Goal: Task Accomplishment & Management: Manage account settings

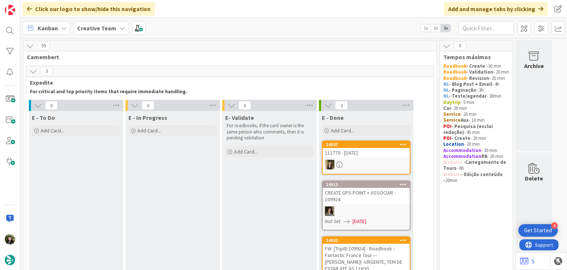
scroll to position [334, 0]
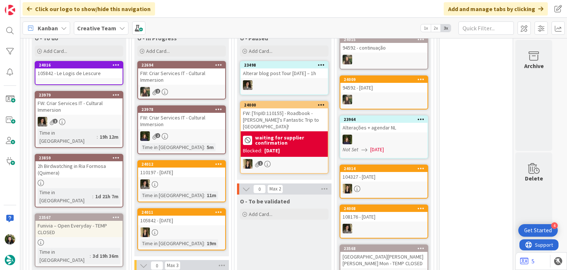
click at [386, 259] on div "[GEOGRAPHIC_DATA][PERSON_NAME][PERSON_NAME] Mon - TEMP CLOSED" at bounding box center [383, 259] width 87 height 16
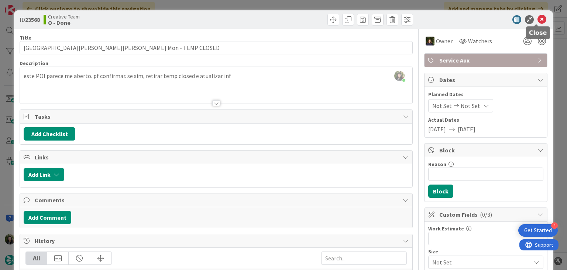
click at [538, 19] on icon at bounding box center [542, 19] width 9 height 9
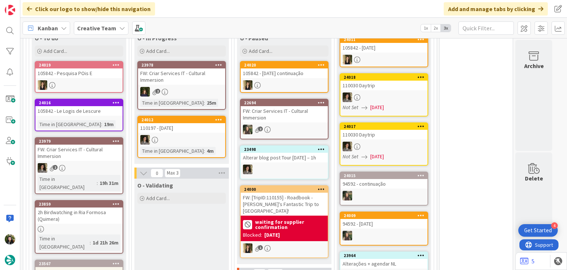
click at [106, 75] on div "105842 - Pesquisa POis E" at bounding box center [78, 73] width 87 height 10
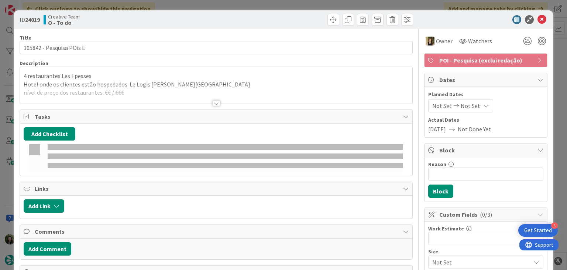
click at [125, 92] on div at bounding box center [216, 94] width 392 height 19
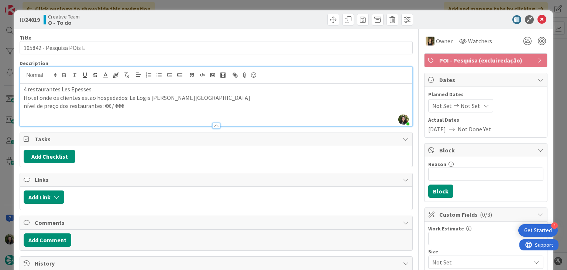
click at [461, 63] on span "POI - Pesquisa (exclui redação)" at bounding box center [486, 60] width 95 height 9
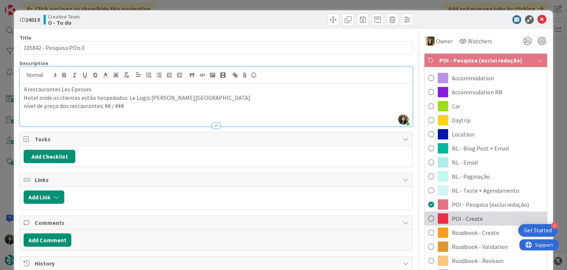
click at [456, 216] on span "POI - Create" at bounding box center [467, 218] width 31 height 9
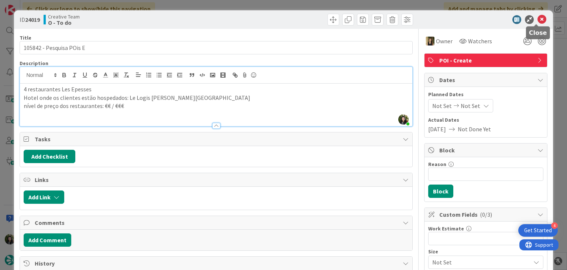
click at [538, 20] on icon at bounding box center [542, 19] width 9 height 9
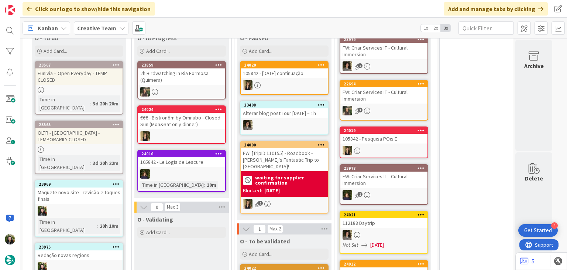
click at [94, 23] on div "Creative Team" at bounding box center [101, 27] width 55 height 13
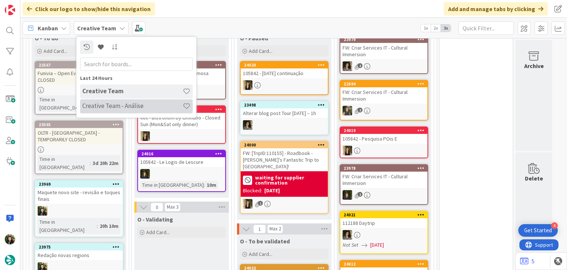
click at [94, 107] on h4 "Creative Team - Análise" at bounding box center [132, 105] width 100 height 7
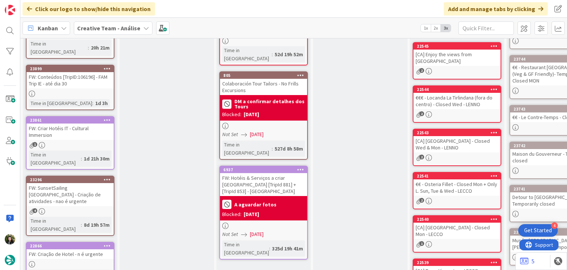
scroll to position [75, 0]
click at [64, 123] on div "FW: Criar Hotéis IT - Cultural Immersion" at bounding box center [70, 131] width 87 height 16
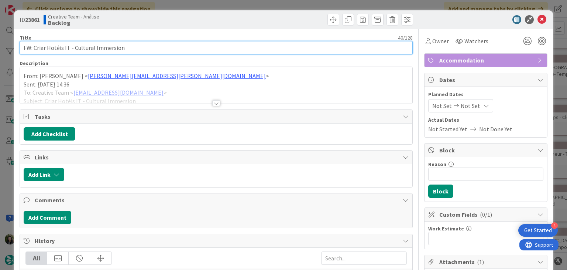
click at [90, 46] on input "FW: Criar Hotéis IT - Cultural Immersion" at bounding box center [216, 47] width 393 height 13
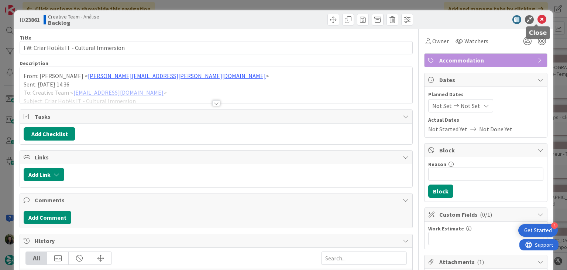
click at [538, 18] on icon at bounding box center [542, 19] width 9 height 9
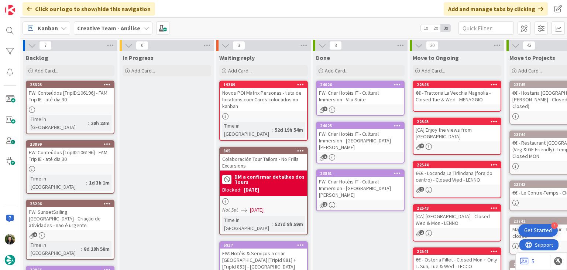
click at [84, 24] on b "Creative Team - Análise" at bounding box center [108, 27] width 63 height 7
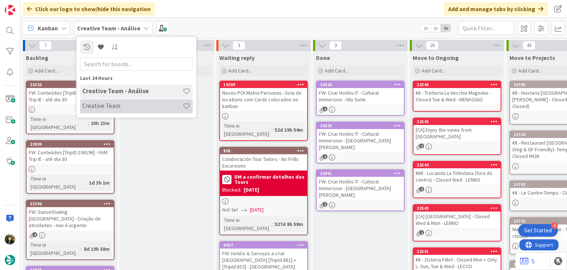
click at [89, 105] on h4 "Creative Team" at bounding box center [132, 105] width 100 height 7
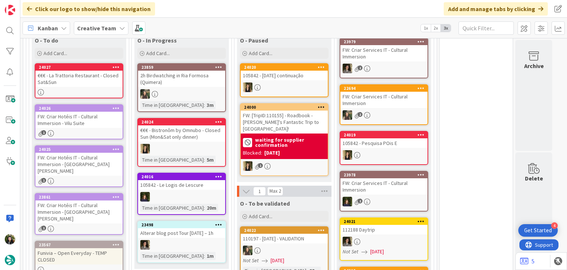
scroll to position [316, 0]
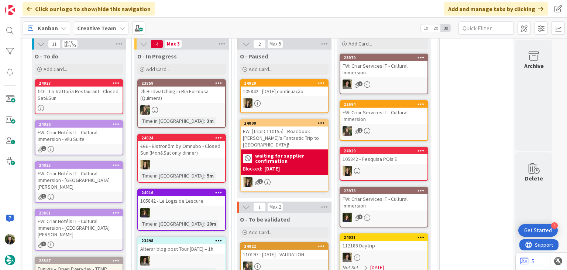
click at [99, 25] on b "Creative Team" at bounding box center [96, 27] width 39 height 7
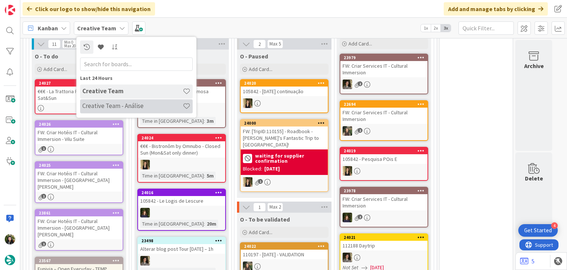
click at [100, 100] on div "Creative Team - Análise" at bounding box center [136, 106] width 113 height 14
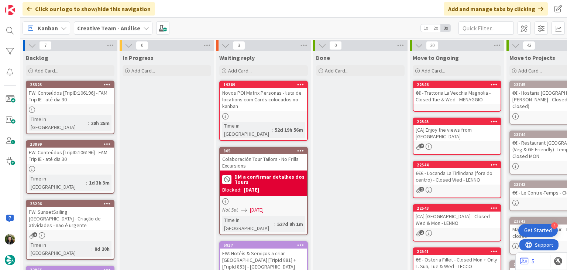
click at [112, 24] on b "Creative Team - Análise" at bounding box center [108, 27] width 63 height 7
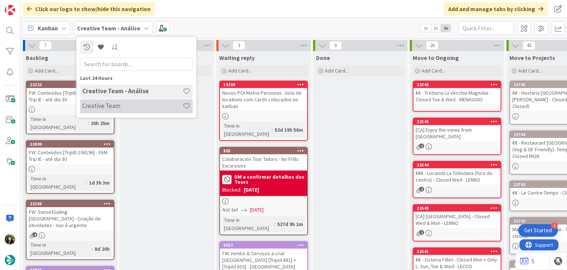
click at [109, 107] on h4 "Creative Team" at bounding box center [132, 105] width 100 height 7
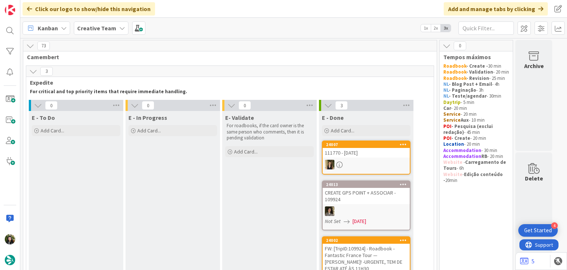
click at [185, 196] on div "E - In Progress Add Card..." at bounding box center [173, 203] width 95 height 185
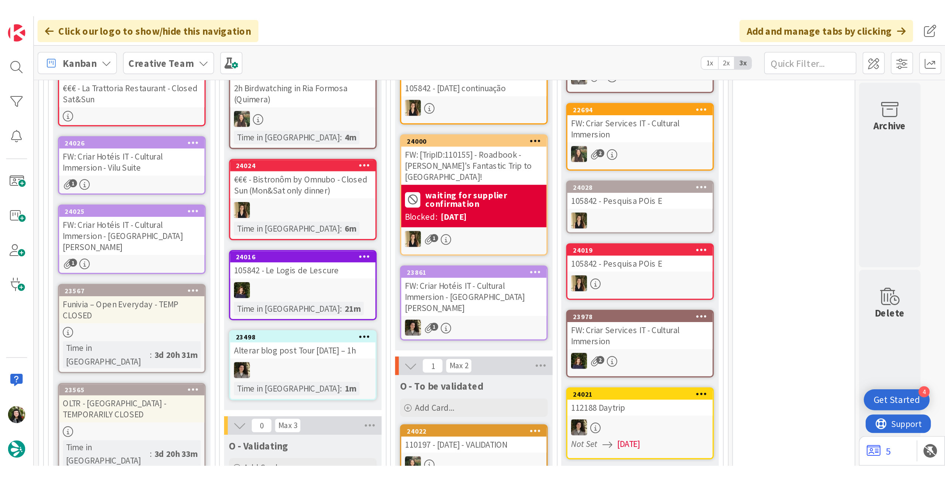
scroll to position [302, 0]
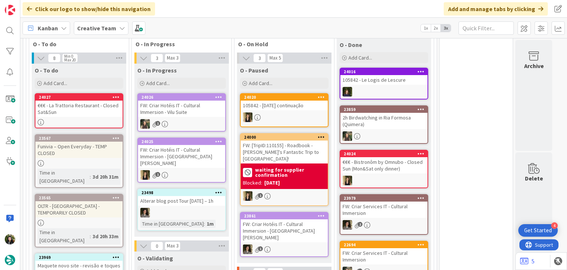
click at [103, 27] on b "Creative Team" at bounding box center [96, 27] width 39 height 7
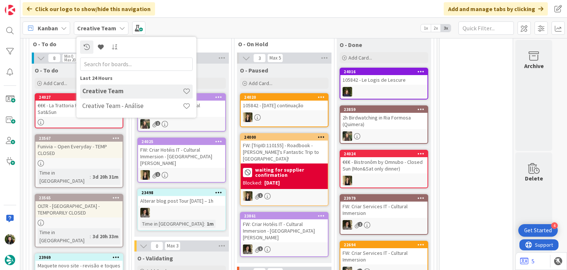
click at [194, 26] on div "Kanban Creative Team Last 24 Hours Creative Team Creative Team - Análise 1x 2x …" at bounding box center [293, 28] width 547 height 20
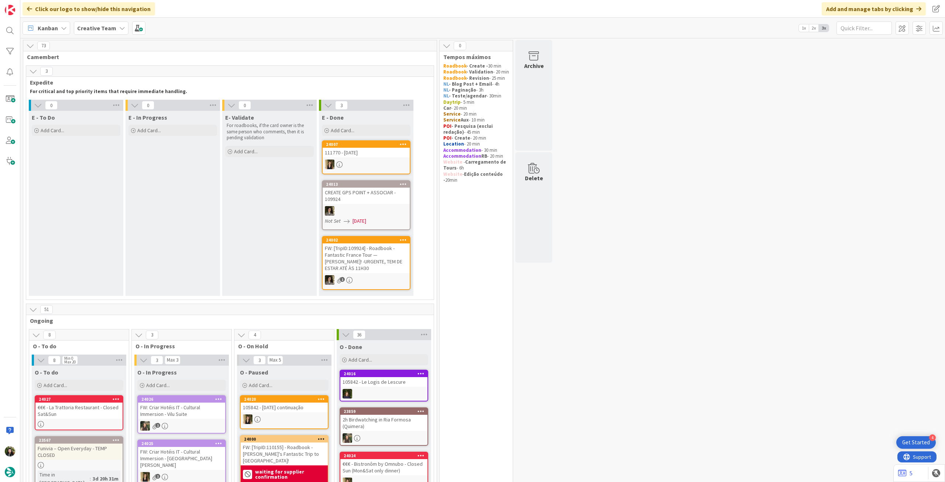
scroll to position [197, 0]
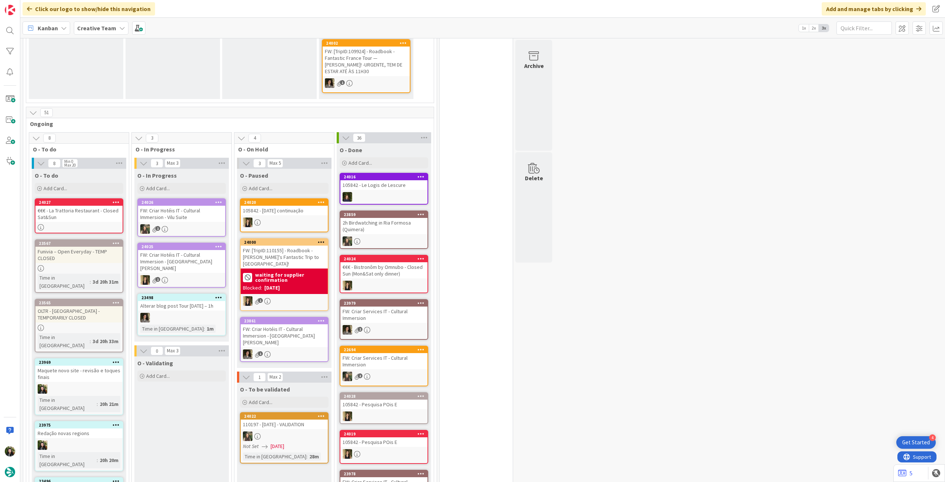
click at [201, 208] on div "FW: Criar Hotéis IT - Cultural Immersion - Vilu Suite" at bounding box center [181, 214] width 87 height 16
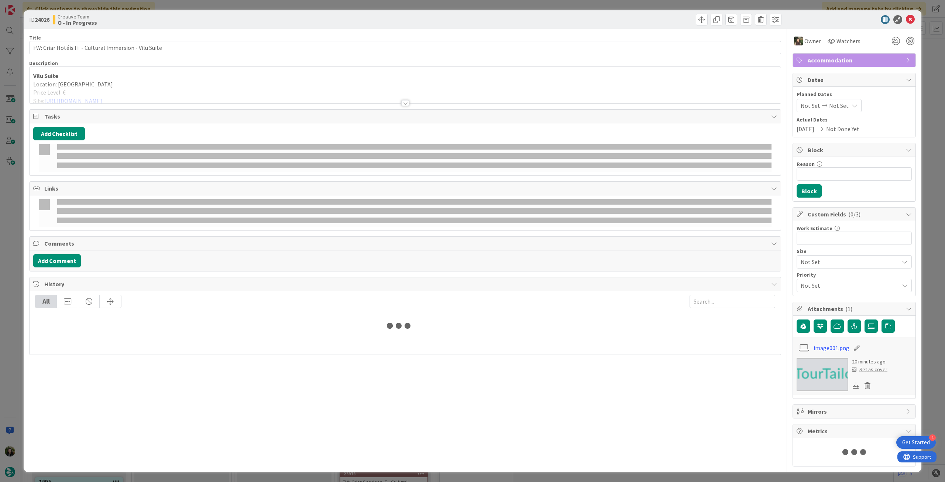
click at [155, 96] on div at bounding box center [405, 94] width 751 height 19
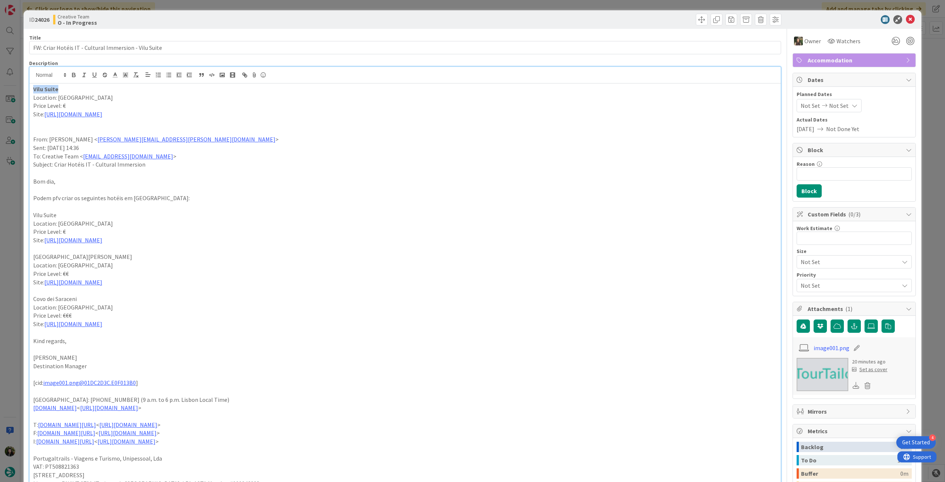
drag, startPoint x: 69, startPoint y: 91, endPoint x: 24, endPoint y: 90, distance: 45.1
click at [24, 90] on div "ID 24026 Creative Team O - In Progress Title 53 / 128 FW: Criar Hotéis IT - Cul…" at bounding box center [473, 425] width 898 height 830
copy strong "Vilu Suite"
click at [567, 20] on icon at bounding box center [910, 19] width 9 height 9
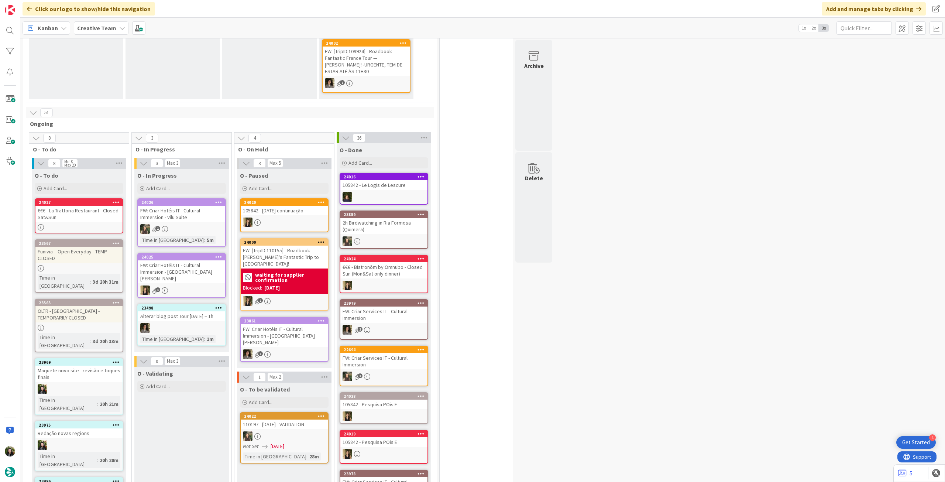
click at [98, 31] on b "Creative Team" at bounding box center [96, 27] width 39 height 7
click at [94, 107] on h4 "Creative Team - Análise" at bounding box center [132, 105] width 100 height 7
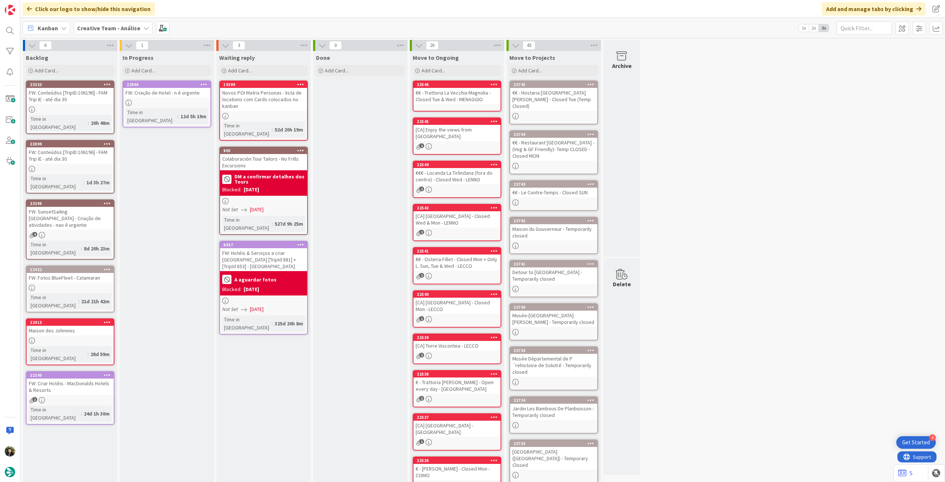
click at [174, 97] on div "FW: Criação de Hotel - n é urgente" at bounding box center [166, 93] width 87 height 10
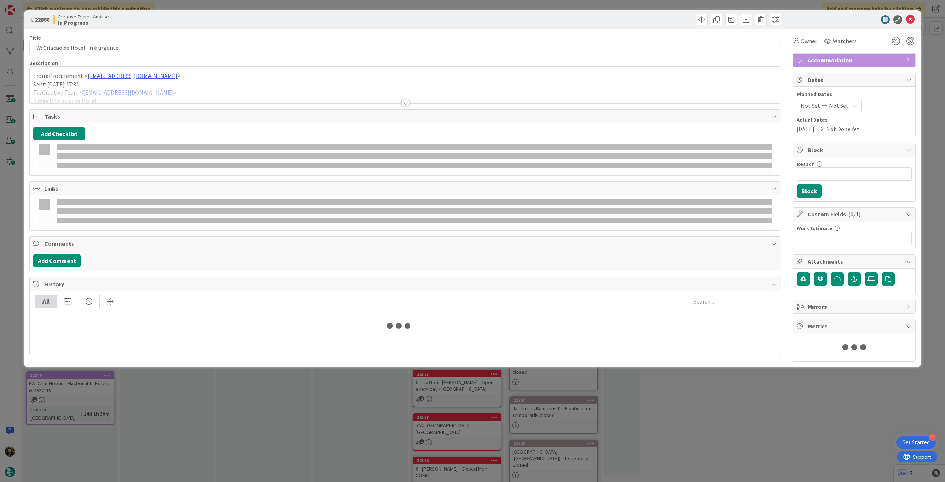
click at [164, 73] on p "From: Procurement < [EMAIL_ADDRESS][DOMAIN_NAME] >" at bounding box center [405, 76] width 744 height 8
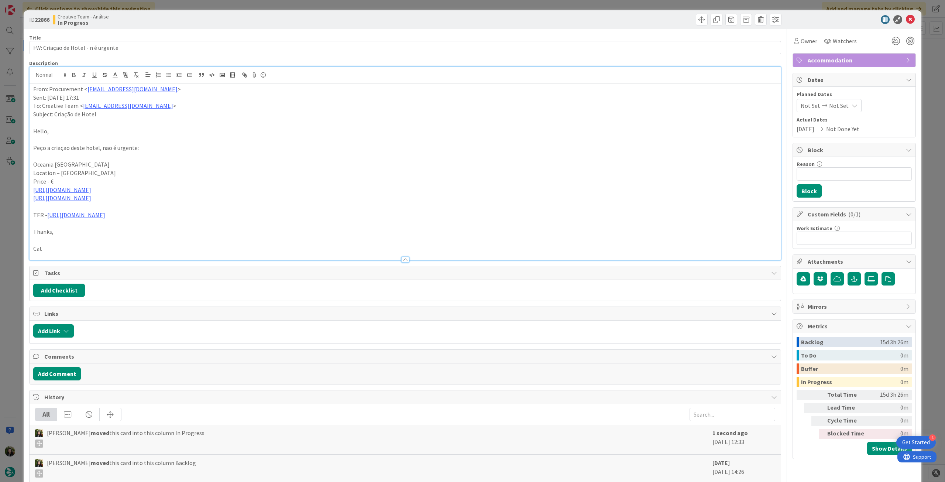
click at [101, 146] on p "Peço a criação deste hotel, não é urgente:" at bounding box center [405, 148] width 744 height 8
drag, startPoint x: 85, startPoint y: 48, endPoint x: 326, endPoint y: 47, distance: 241.1
click at [326, 47] on input "FW: Criação de Hotel - n é urgente" at bounding box center [405, 47] width 752 height 13
type input "FW: Criação de Hotel"
click at [567, 19] on icon at bounding box center [910, 19] width 9 height 9
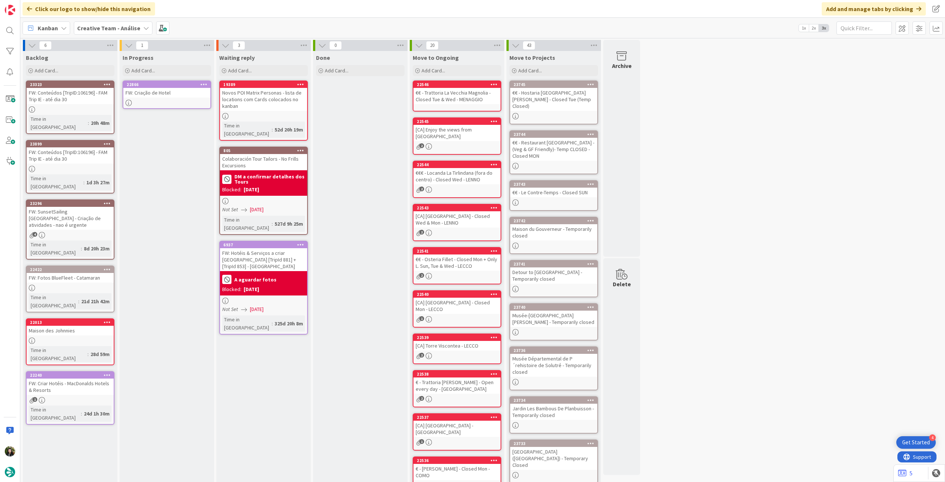
click at [205, 82] on icon at bounding box center [203, 84] width 7 height 5
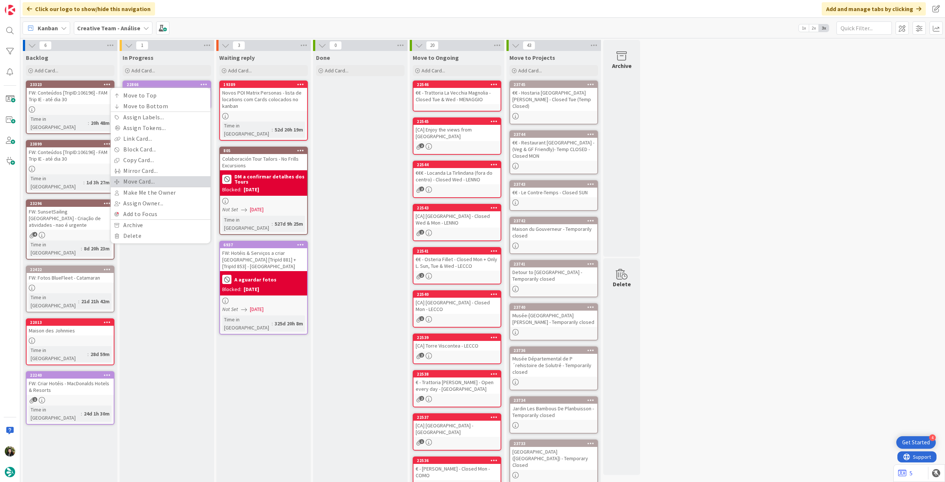
click at [168, 181] on link "Move Card..." at bounding box center [161, 181] width 100 height 11
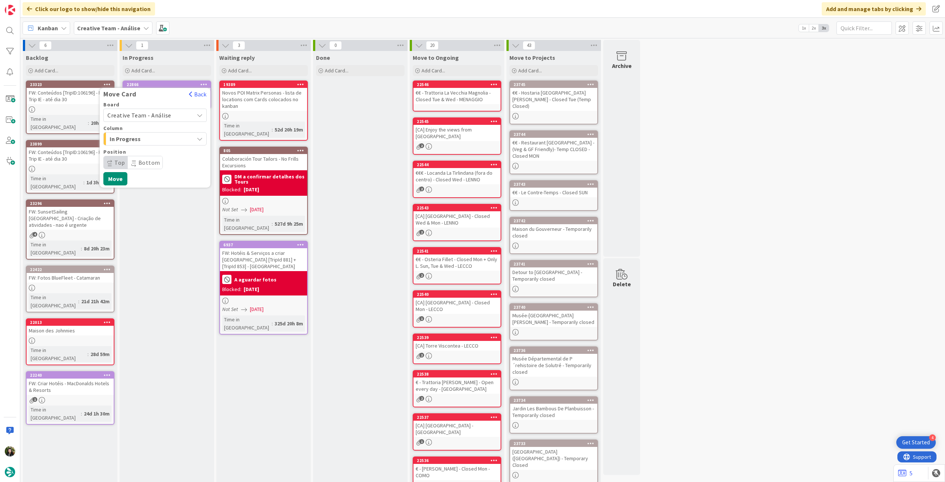
click at [167, 118] on span "Creative Team - Análise" at bounding box center [139, 115] width 64 height 7
click at [160, 145] on span "Creative Team" at bounding box center [160, 149] width 86 height 11
click at [160, 138] on span "Select a Column..." at bounding box center [134, 139] width 55 height 10
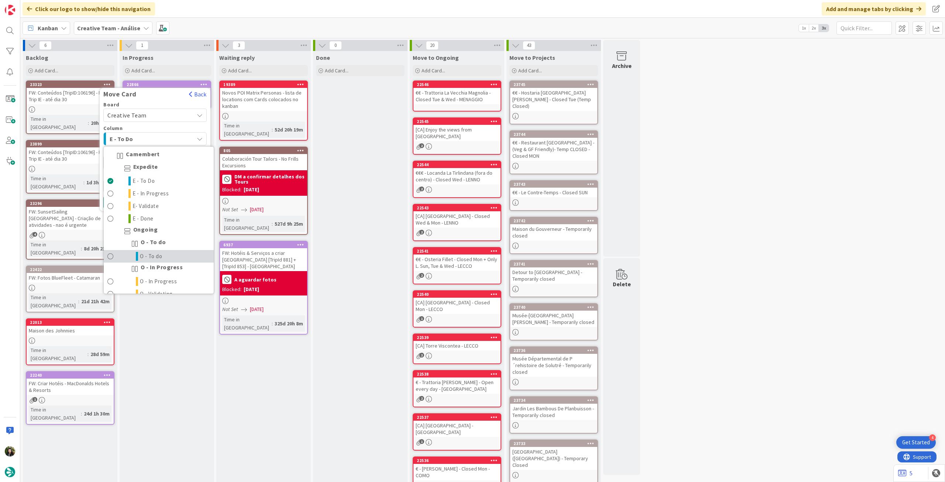
click at [152, 257] on span "O - To do" at bounding box center [151, 256] width 23 height 9
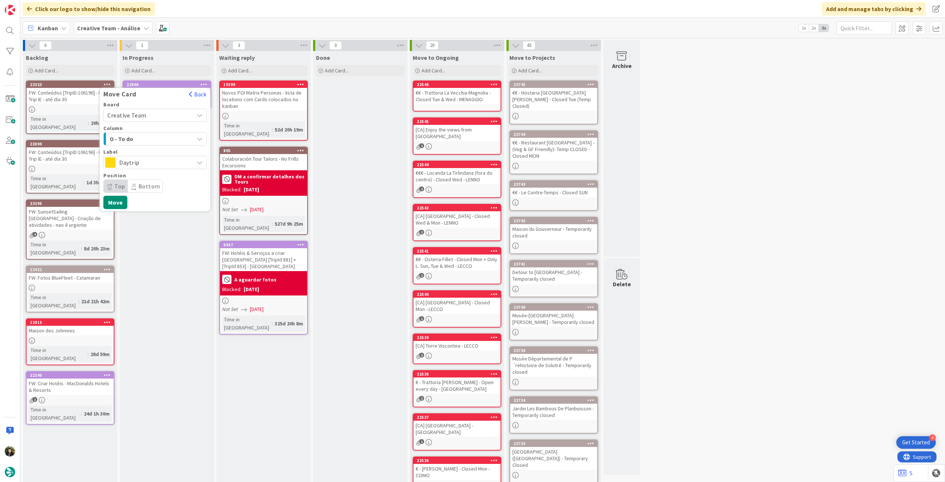
click at [154, 162] on span "Daytrip" at bounding box center [154, 162] width 71 height 10
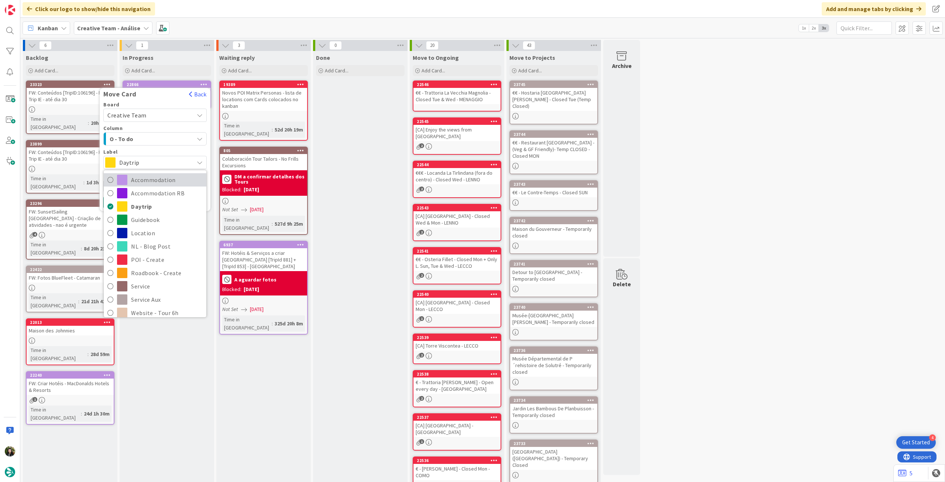
click at [151, 179] on span "Accommodation" at bounding box center [167, 179] width 72 height 11
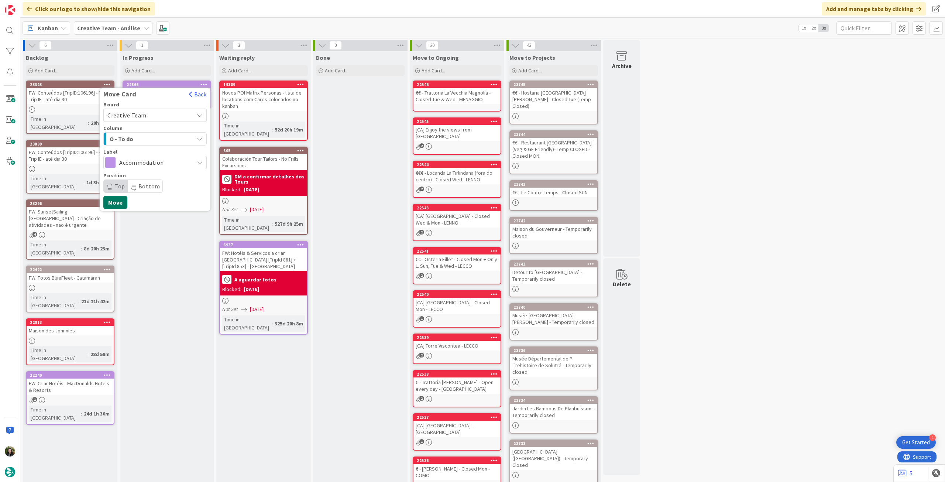
click at [122, 200] on button "Move" at bounding box center [115, 202] width 24 height 13
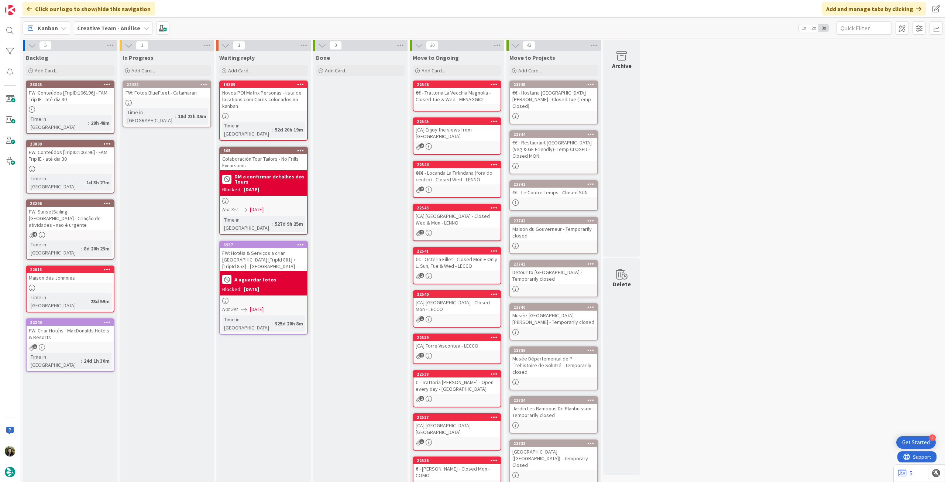
click at [162, 89] on div "FW: Fotos BlueFleet - Catamaran" at bounding box center [166, 93] width 87 height 10
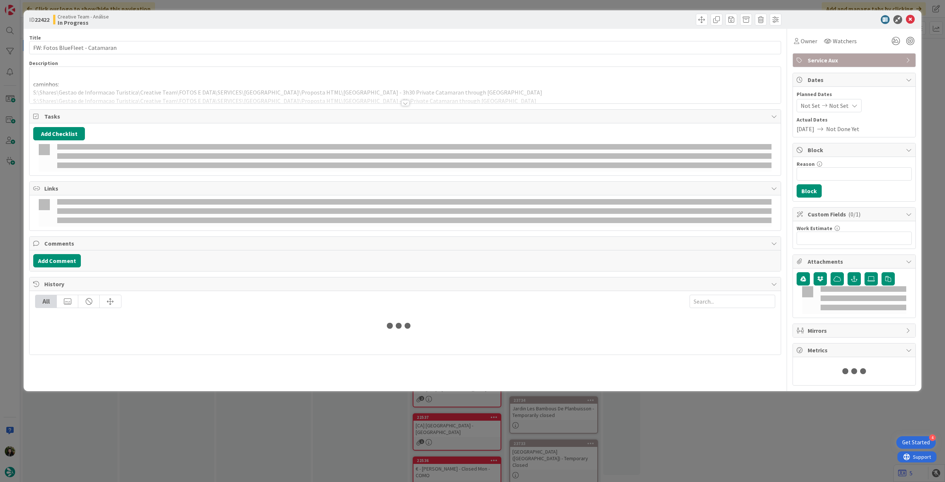
click at [152, 73] on p at bounding box center [405, 76] width 744 height 8
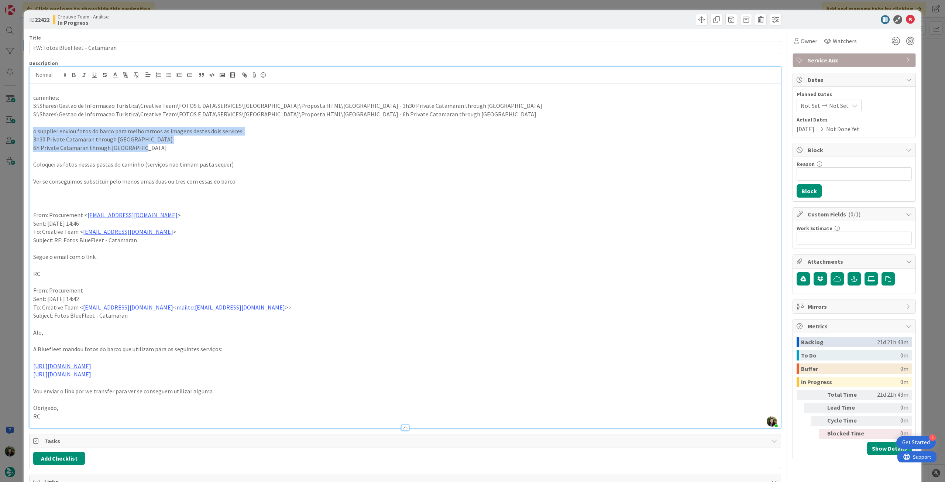
drag, startPoint x: 32, startPoint y: 132, endPoint x: 227, endPoint y: 145, distance: 195.4
click at [227, 145] on div "caminhos: S:\Shares\Gestao de Informacao Turistica\Creative Team\FOTOS E DATA\S…" at bounding box center [405, 255] width 751 height 344
click at [73, 76] on icon "button" at bounding box center [73, 76] width 3 height 2
click at [221, 134] on p "o supplier enviou fotos do barco para melhorarmos as imagens destes dois servic…" at bounding box center [405, 131] width 744 height 8
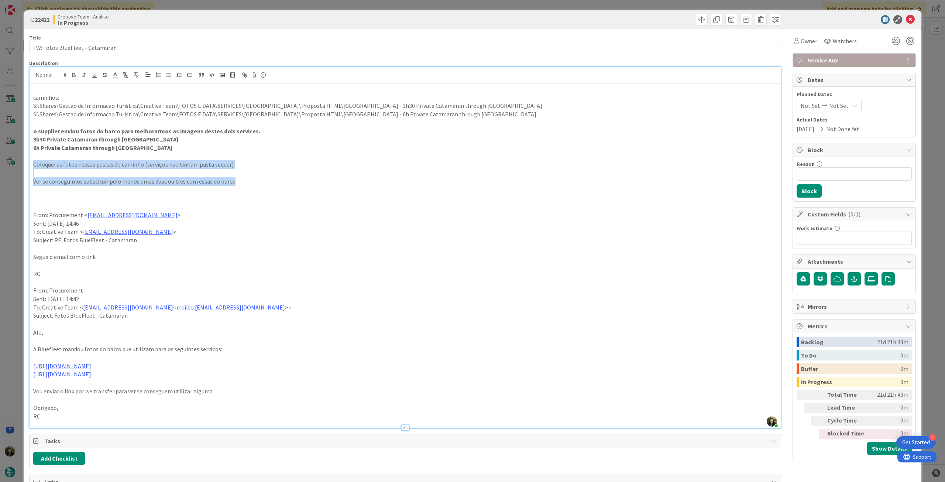
drag, startPoint x: 33, startPoint y: 167, endPoint x: 239, endPoint y: 185, distance: 207.2
click at [239, 185] on div "caminhos: S:\Shares\Gestao de Informacao Turistica\Creative Team\FOTOS E DATA\S…" at bounding box center [405, 255] width 751 height 344
click at [72, 75] on icon "button" at bounding box center [73, 76] width 3 height 2
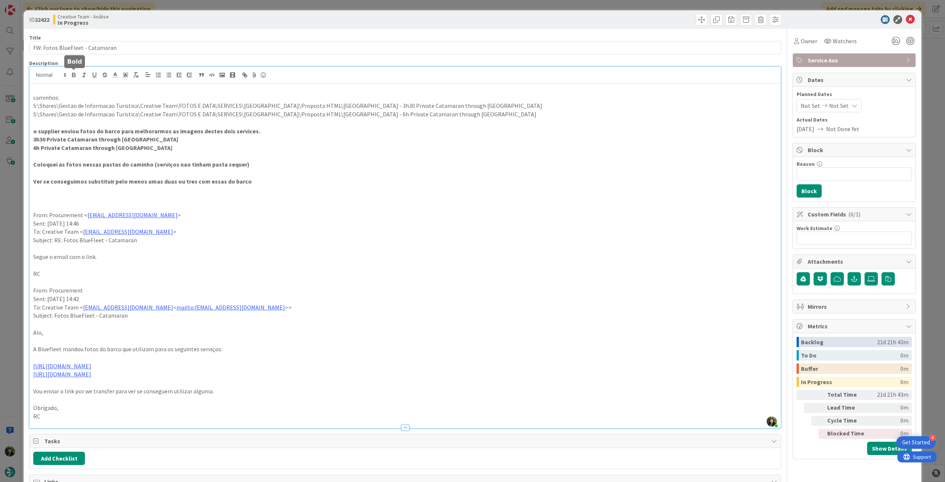
click at [433, 158] on p at bounding box center [405, 156] width 744 height 8
click at [567, 18] on icon at bounding box center [910, 19] width 9 height 9
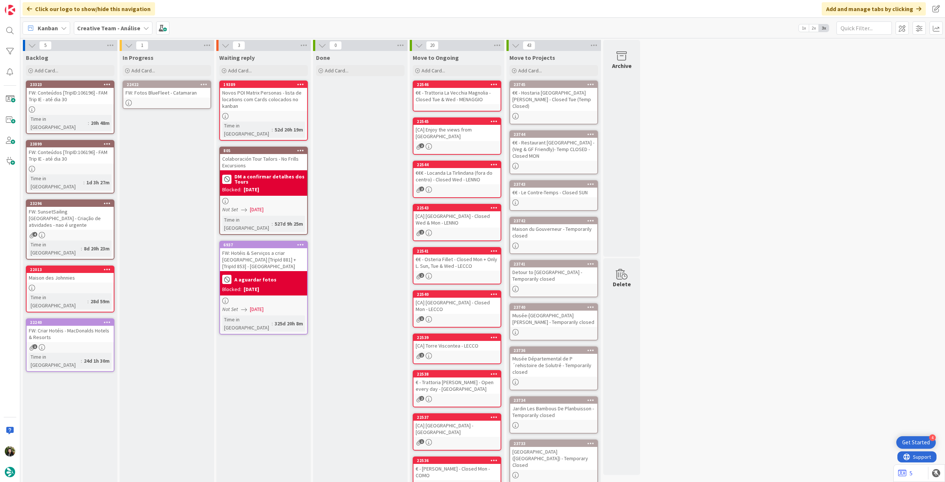
click at [205, 84] on icon at bounding box center [203, 84] width 7 height 5
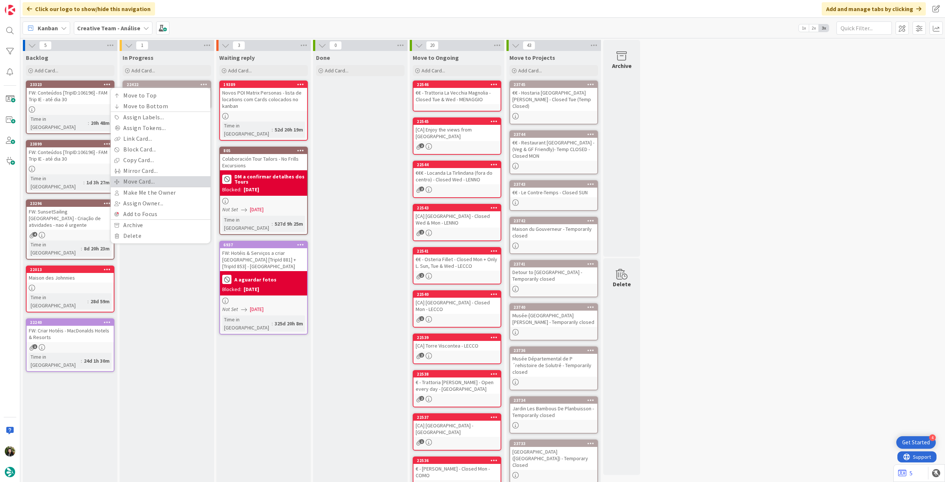
click at [158, 185] on link "Move Card..." at bounding box center [161, 181] width 100 height 11
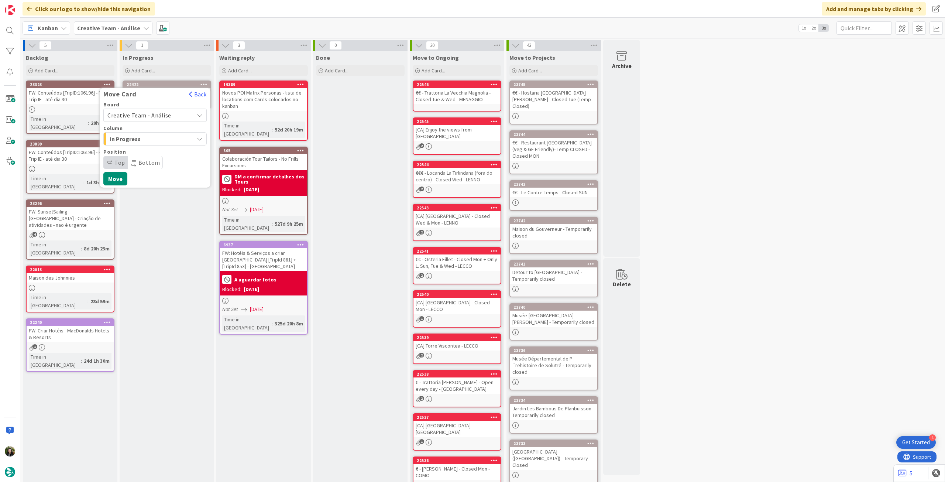
click at [156, 119] on span "Creative Team - Análise" at bounding box center [148, 115] width 83 height 10
click at [148, 153] on span "Creative Team" at bounding box center [160, 149] width 86 height 11
click at [152, 140] on span "Select a Column..." at bounding box center [134, 139] width 55 height 10
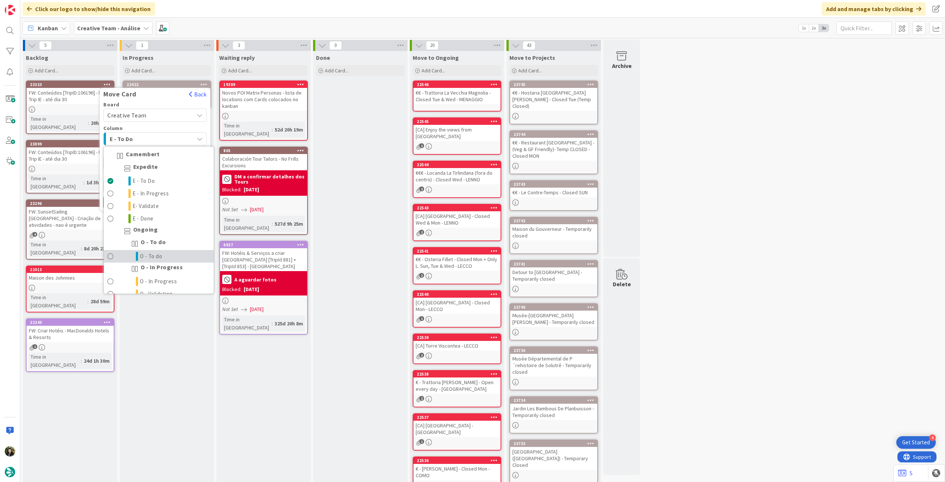
click at [171, 257] on link "O - To do" at bounding box center [159, 256] width 110 height 13
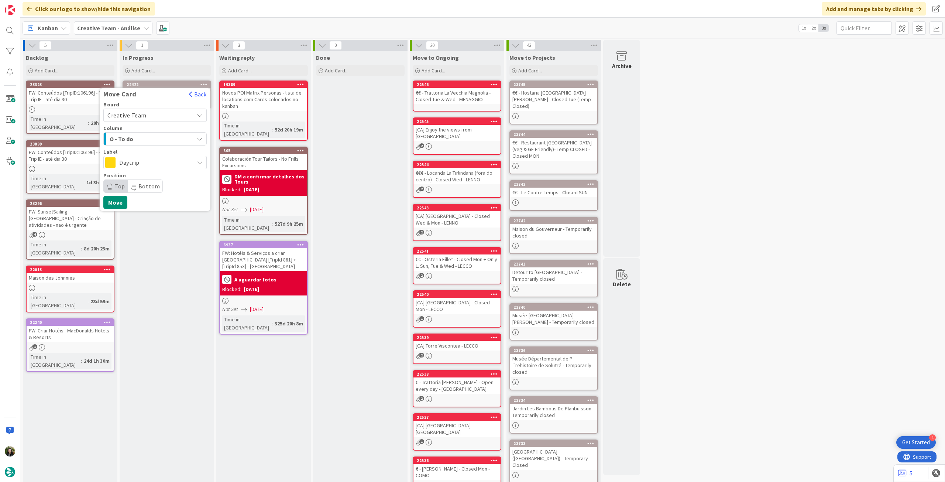
click at [167, 164] on span "Daytrip" at bounding box center [154, 162] width 71 height 10
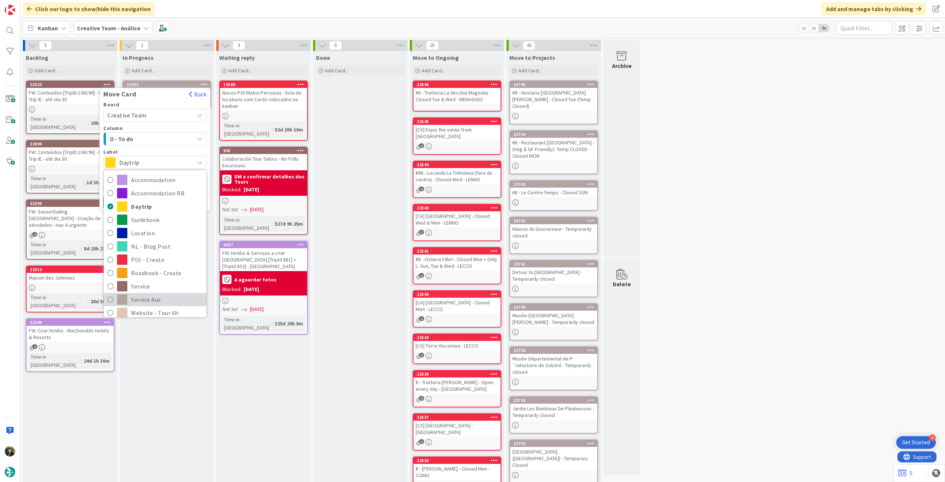
click at [158, 269] on span "Service Aux" at bounding box center [167, 299] width 72 height 11
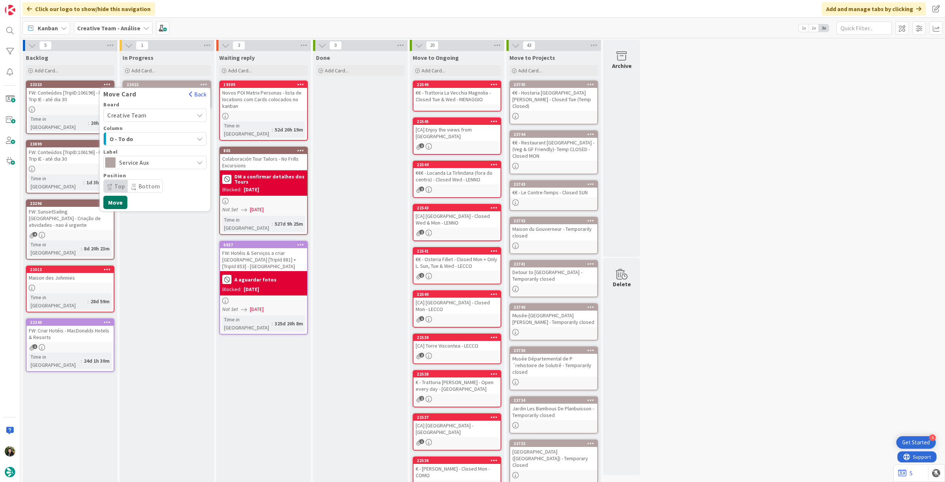
click at [122, 199] on button "Move" at bounding box center [115, 202] width 24 height 13
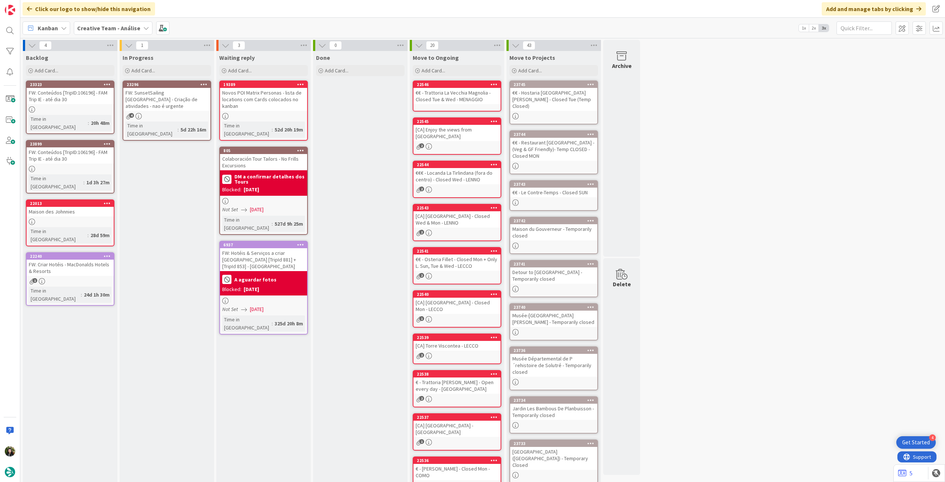
click at [173, 89] on div "FW: SunsetSailing [GEOGRAPHIC_DATA] - Criação de atividades - nao é urgente" at bounding box center [166, 99] width 87 height 23
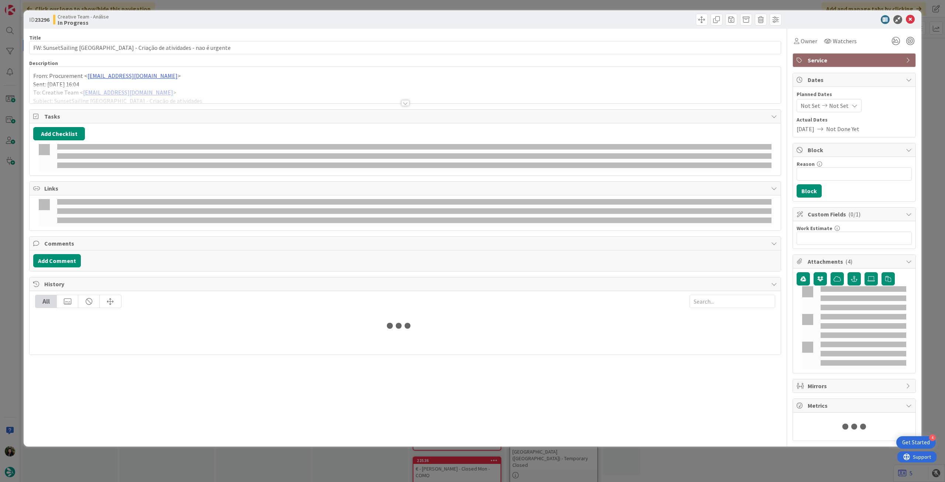
click at [160, 94] on div at bounding box center [405, 94] width 751 height 19
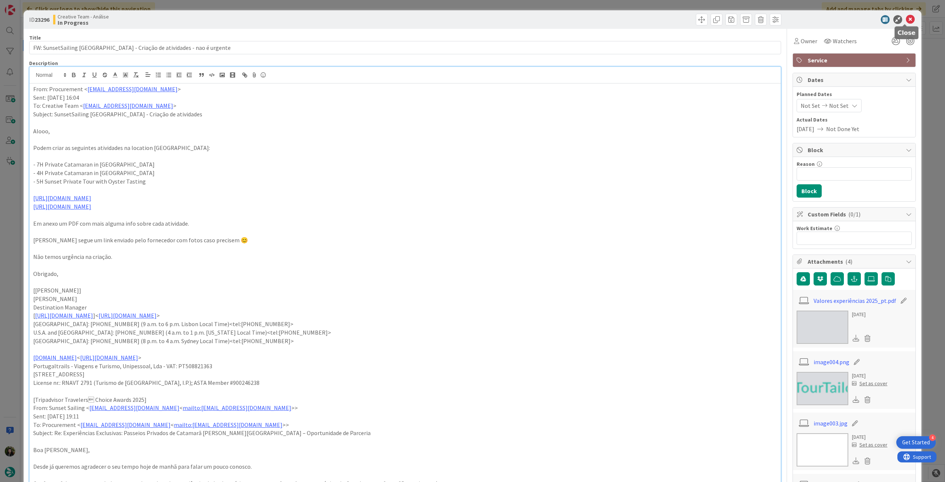
click at [567, 21] on icon at bounding box center [910, 19] width 9 height 9
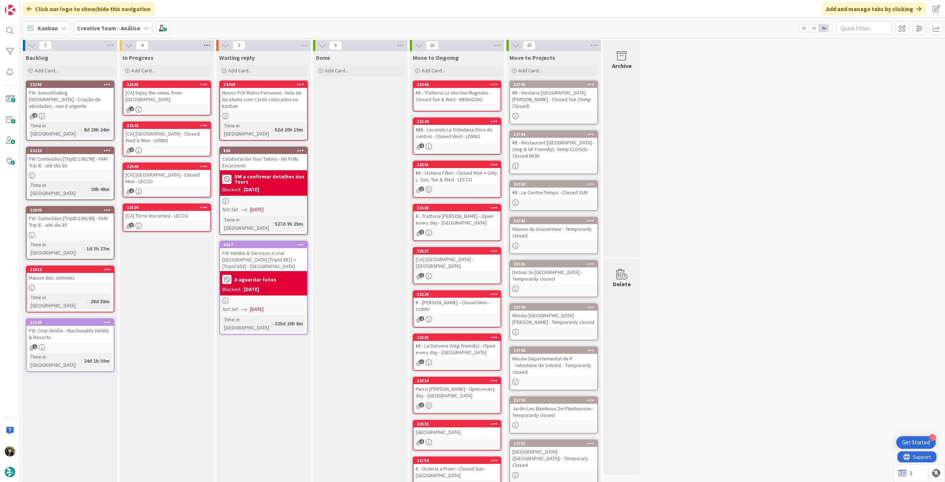
click at [207, 46] on icon at bounding box center [207, 45] width 10 height 11
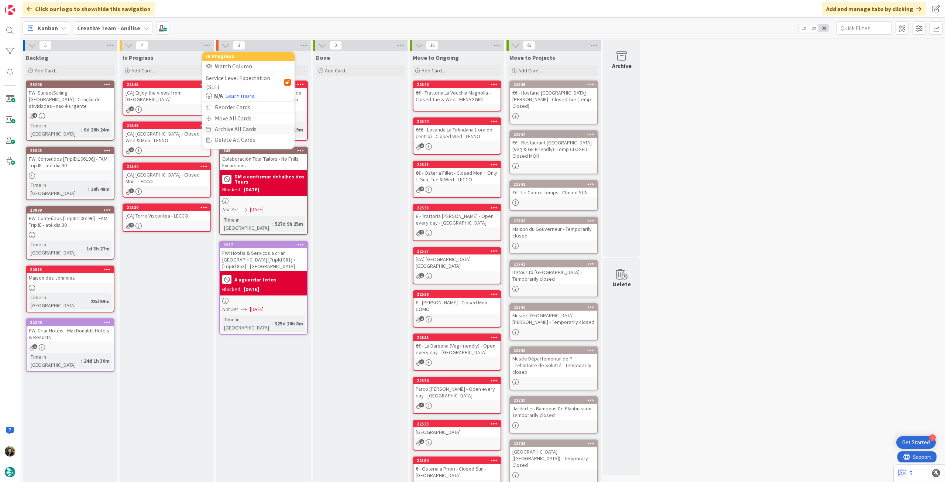
click at [216, 124] on div "Archive All Cards" at bounding box center [248, 129] width 92 height 11
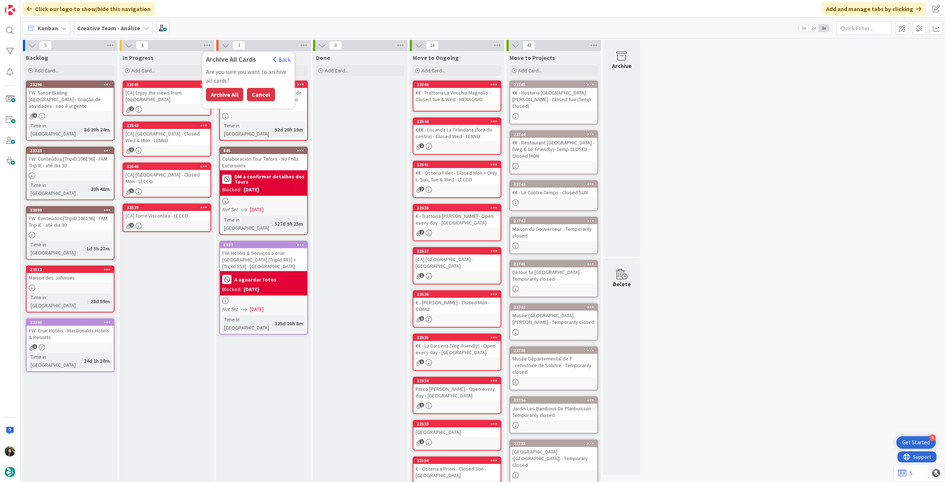
click at [260, 93] on button "Cancel" at bounding box center [261, 94] width 28 height 13
click at [205, 44] on icon at bounding box center [207, 45] width 10 height 11
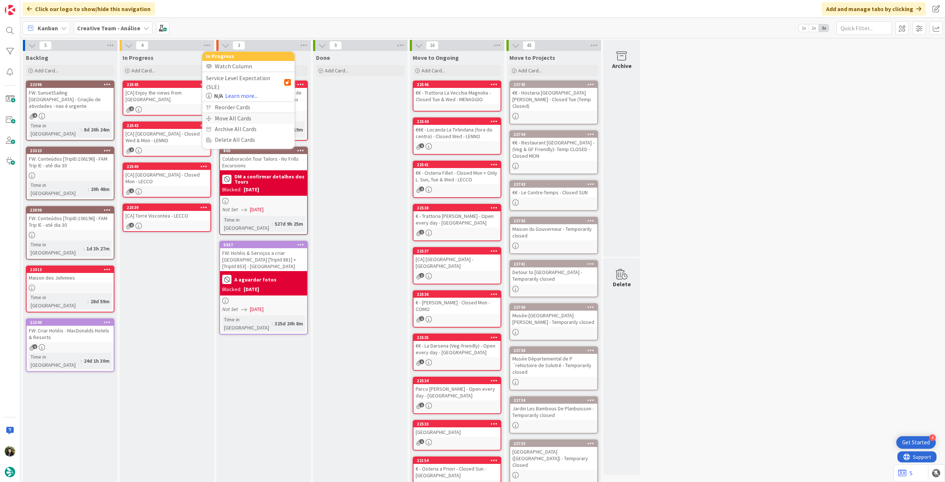
click at [213, 113] on div "Move All Cards" at bounding box center [248, 118] width 92 height 11
click at [231, 83] on span "Creative Team - Análise" at bounding box center [239, 80] width 59 height 7
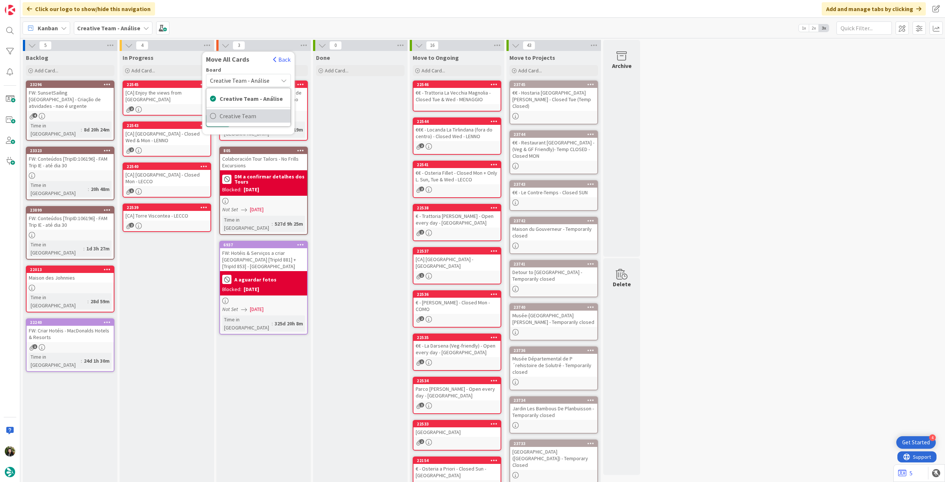
click at [239, 117] on span "Creative Team" at bounding box center [253, 115] width 67 height 11
click at [242, 105] on span "Select a Column..." at bounding box center [234, 104] width 48 height 10
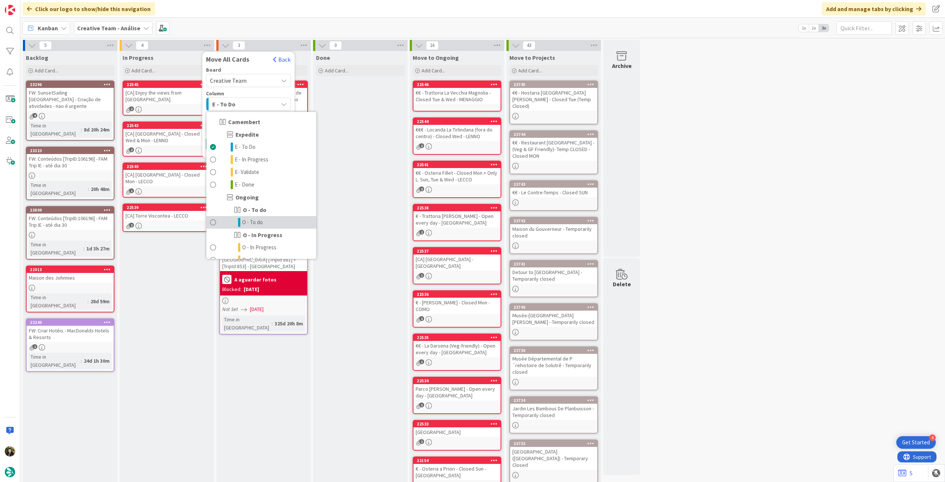
click at [265, 217] on link "O - To do" at bounding box center [261, 222] width 110 height 13
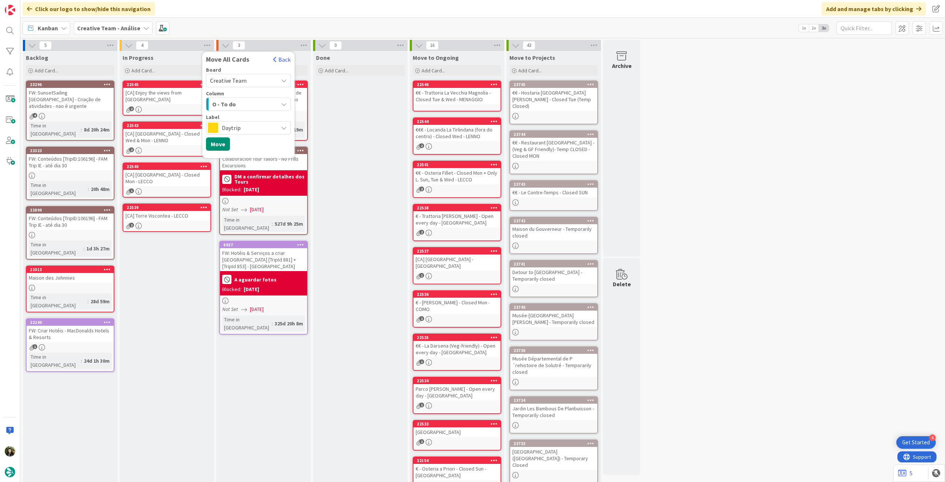
click at [238, 120] on div "Label Daytrip" at bounding box center [248, 124] width 85 height 20
click at [238, 126] on span "Daytrip" at bounding box center [248, 128] width 52 height 10
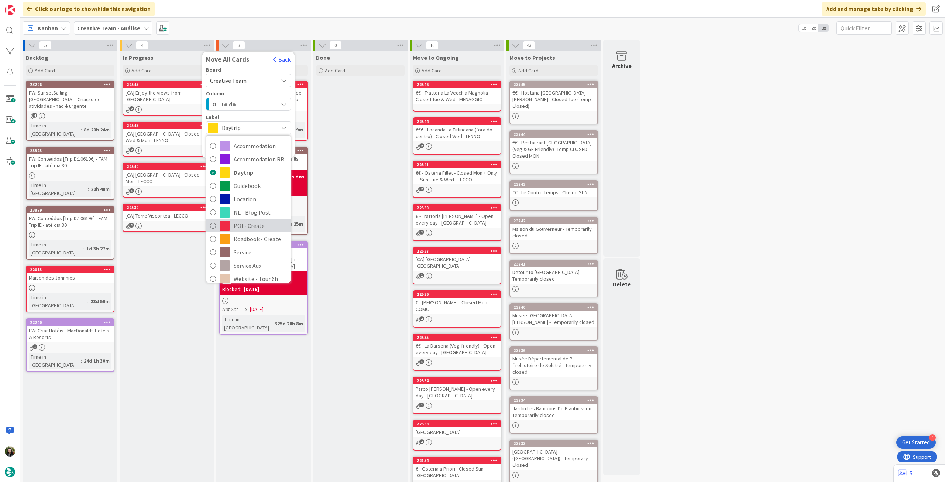
click at [256, 224] on span "POI - Create" at bounding box center [260, 225] width 53 height 11
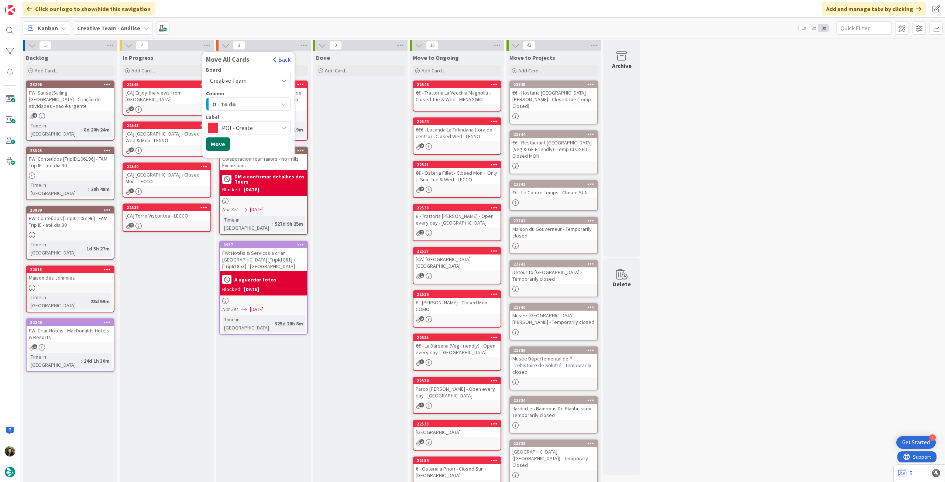
click at [224, 144] on button "Move" at bounding box center [218, 143] width 24 height 13
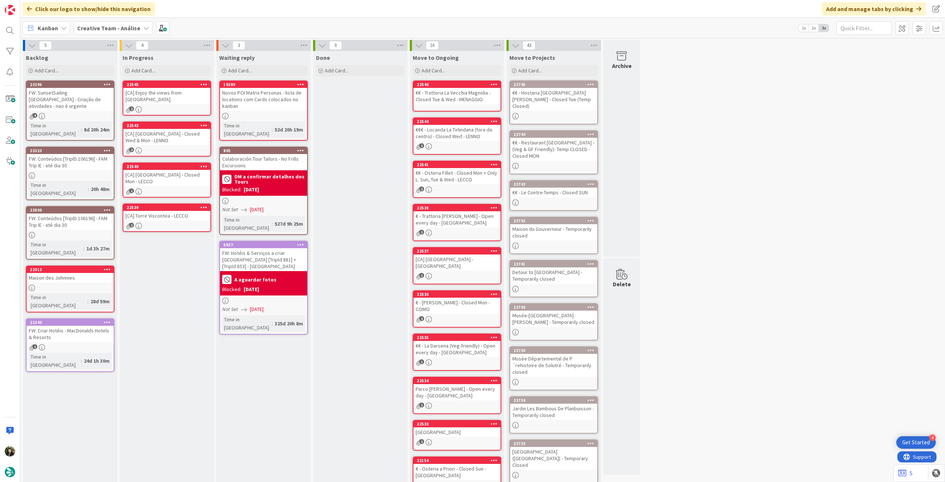
click at [106, 31] on b "Creative Team - Análise" at bounding box center [108, 27] width 63 height 7
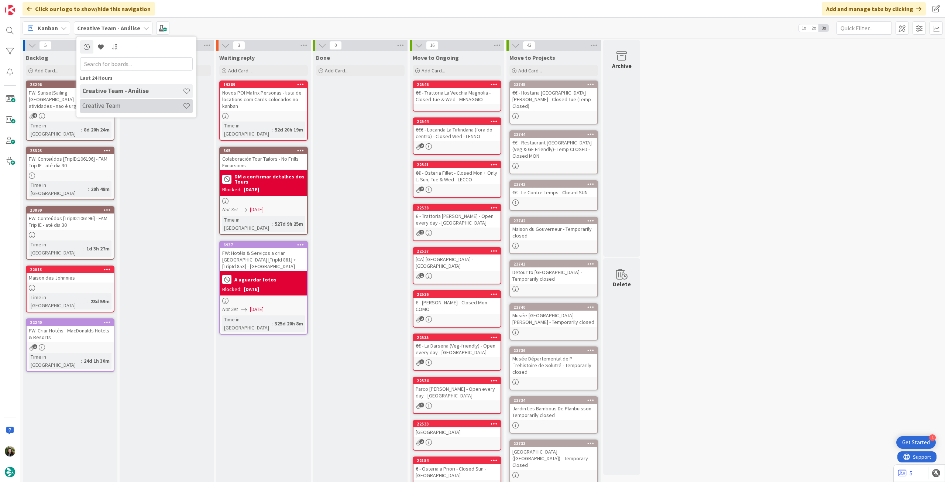
click at [120, 107] on h4 "Creative Team" at bounding box center [132, 105] width 100 height 7
